Goal: Information Seeking & Learning: Find specific fact

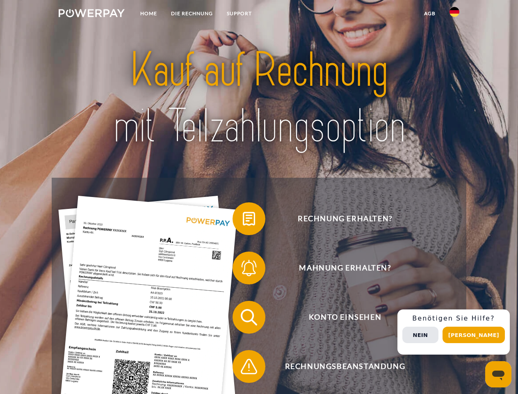
click at [91, 14] on img at bounding box center [92, 13] width 66 height 8
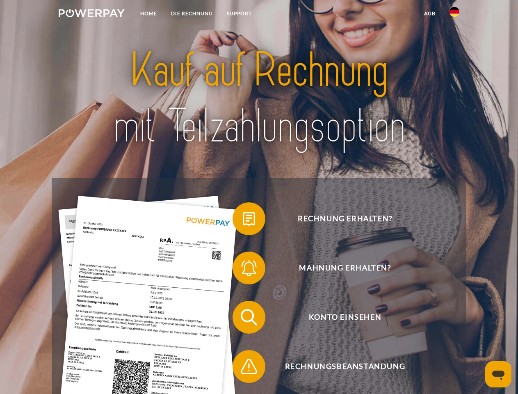
click at [455, 14] on img at bounding box center [455, 12] width 10 height 10
click at [430, 14] on link "agb" at bounding box center [429, 13] width 25 height 15
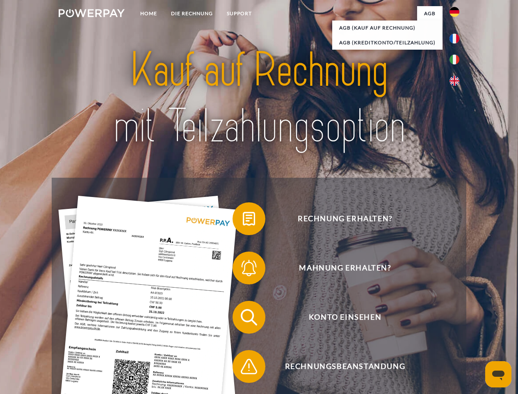
click at [243, 220] on span at bounding box center [236, 218] width 41 height 41
click at [243, 270] on span at bounding box center [236, 267] width 41 height 41
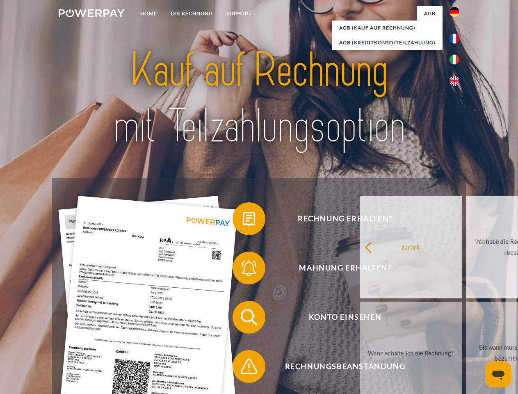
click at [243, 319] on div "Rechnung erhalten? Mahnung erhalten? Konto einsehen" at bounding box center [259, 342] width 414 height 328
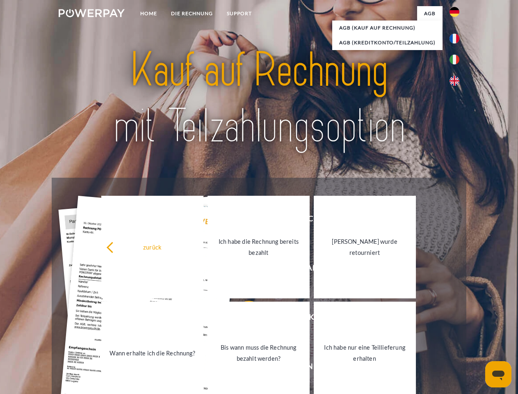
click at [243, 368] on link "Bis wann muss die Rechnung bezahlt werden?" at bounding box center [259, 353] width 102 height 103
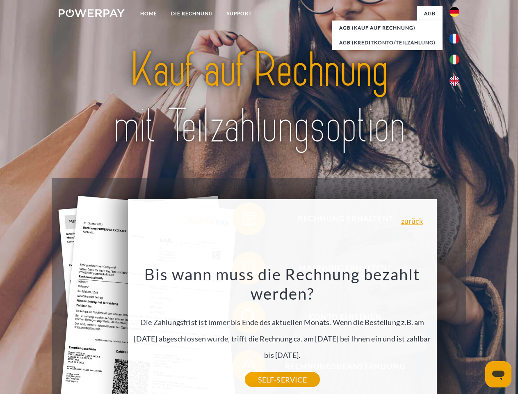
click at [437, 334] on span "Konto einsehen" at bounding box center [345, 317] width 201 height 33
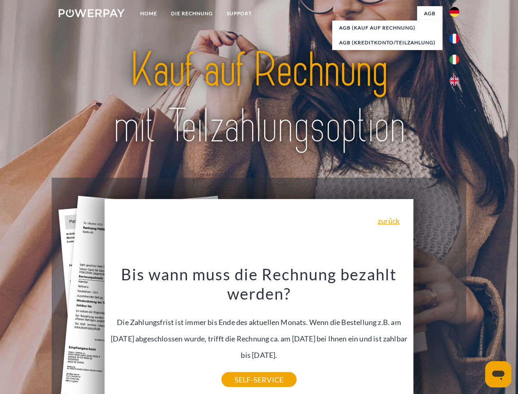
click at [477, 335] on header "Home DIE RECHNUNG SUPPORT" at bounding box center [259, 283] width 518 height 567
